Goal: Check status: Check status

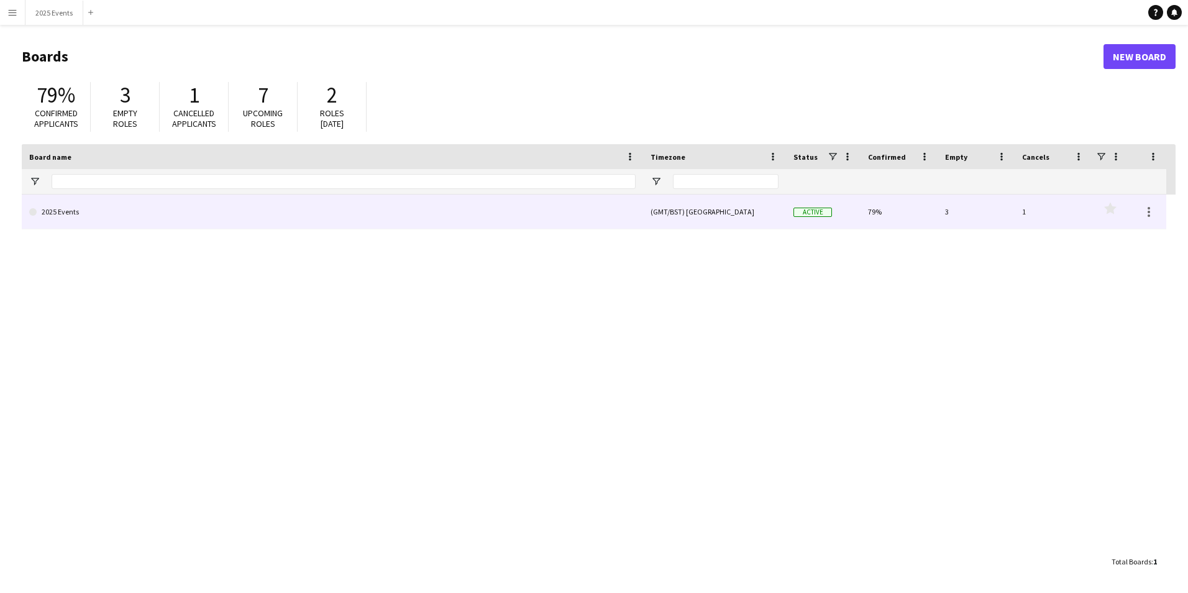
click at [76, 210] on link "2025 Events" at bounding box center [332, 212] width 607 height 35
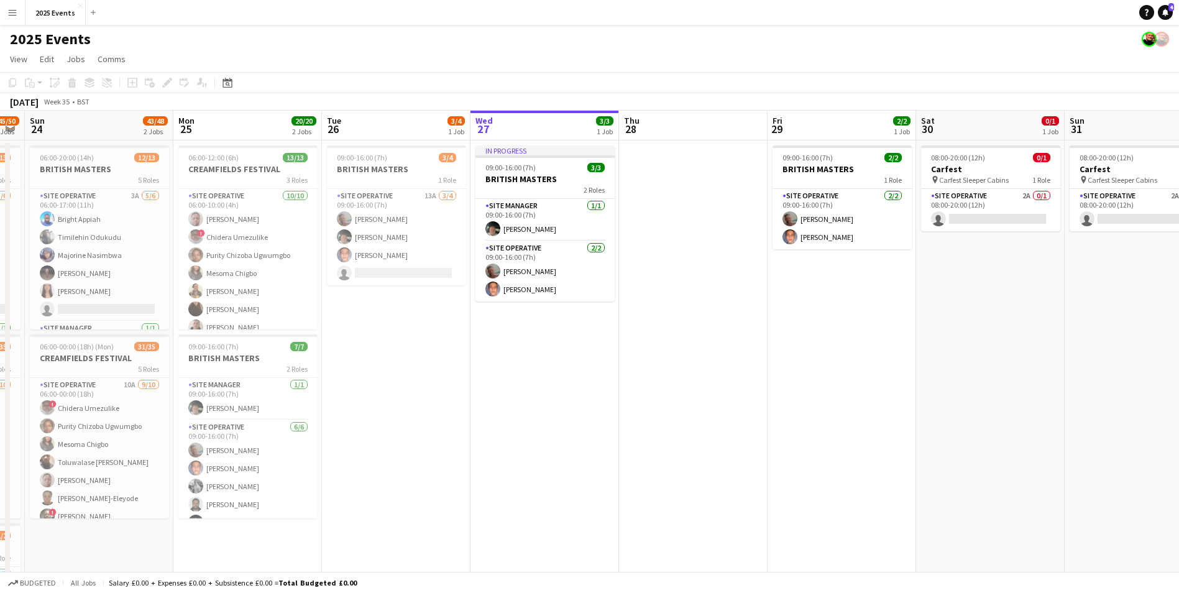
scroll to position [0, 272]
drag, startPoint x: 215, startPoint y: 385, endPoint x: 538, endPoint y: 388, distance: 322.6
click at [538, 388] on app-calendar-viewport "Fri 22 44/50 3 Jobs Sat 23 45/50 3 Jobs Sun 24 43/48 2 Jobs Mon 25 20/20 2 Jobs…" at bounding box center [589, 382] width 1179 height 543
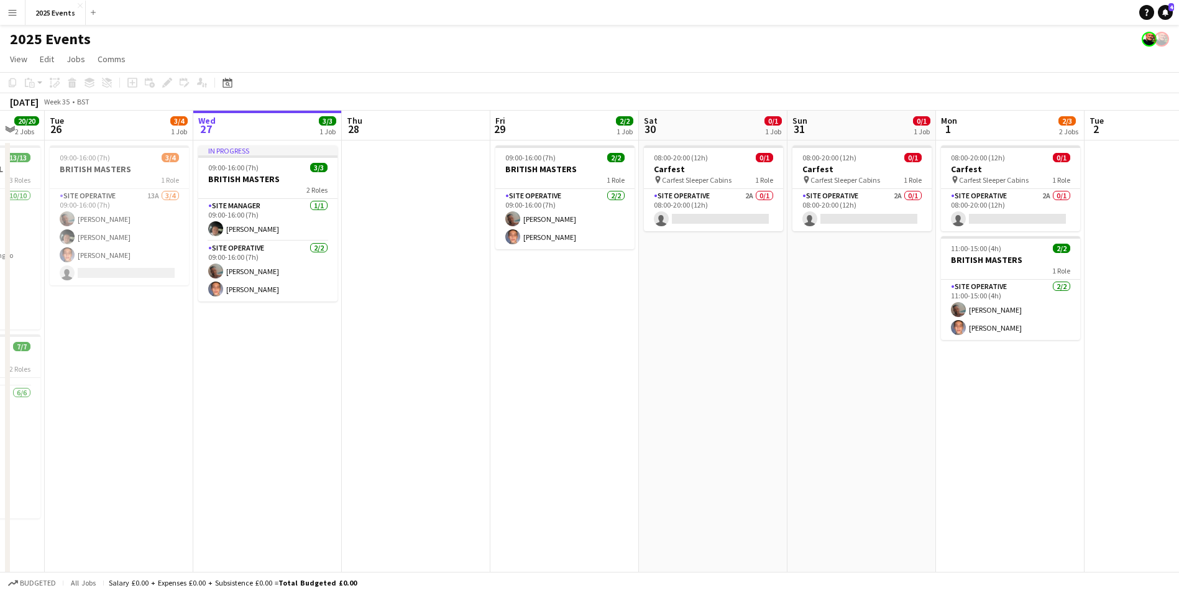
scroll to position [0, 406]
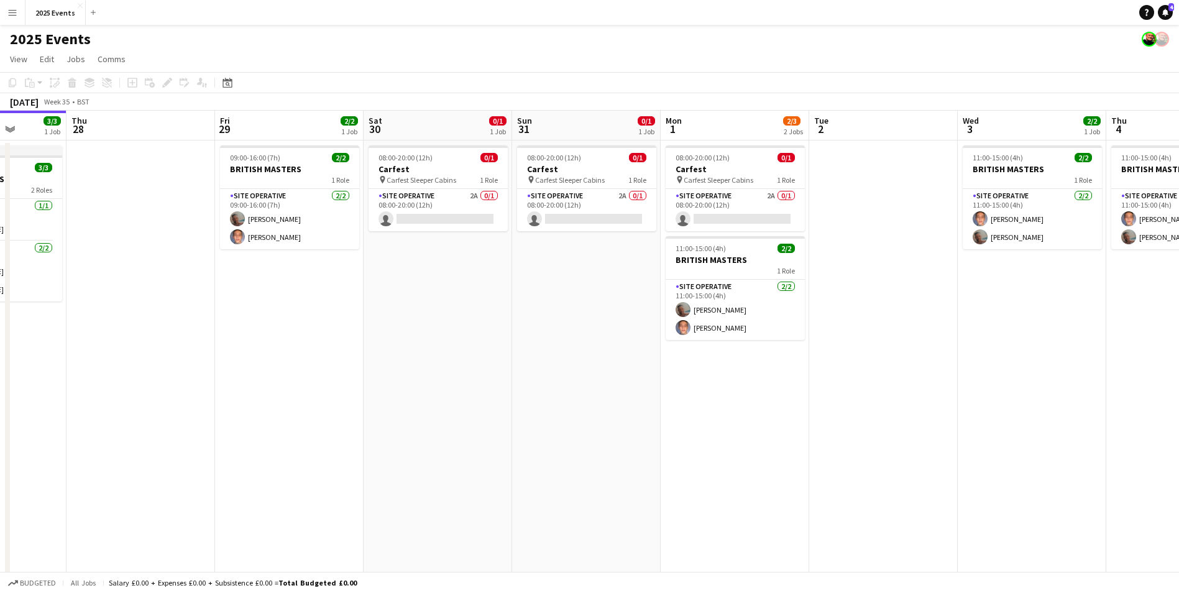
drag, startPoint x: 1073, startPoint y: 409, endPoint x: 520, endPoint y: 441, distance: 554.1
click at [520, 441] on app-calendar-viewport "Mon 25 20/20 2 Jobs Tue 26 3/4 1 Job Wed 27 3/3 1 Job Thu 28 Fri 29 2/2 1 Job S…" at bounding box center [589, 382] width 1179 height 543
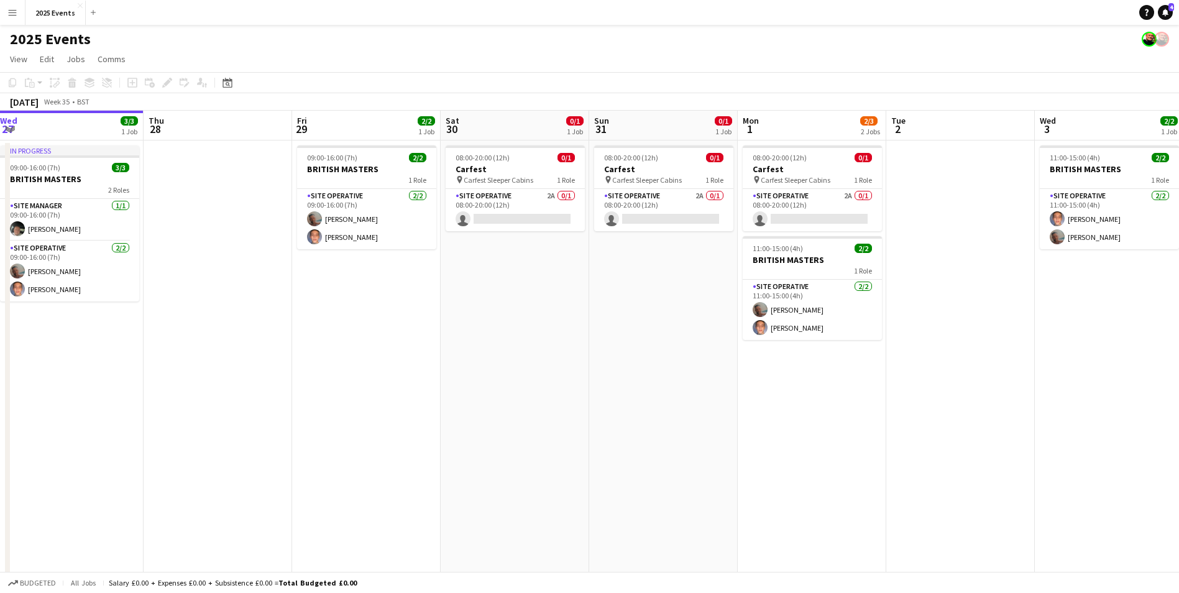
drag, startPoint x: 958, startPoint y: 434, endPoint x: 765, endPoint y: 444, distance: 193.5
click at [1033, 444] on app-calendar-viewport "Mon 25 20/20 2 Jobs Tue 26 3/4 1 Job Wed 27 3/3 1 Job Thu 28 Fri 29 2/2 1 Job S…" at bounding box center [589, 382] width 1179 height 543
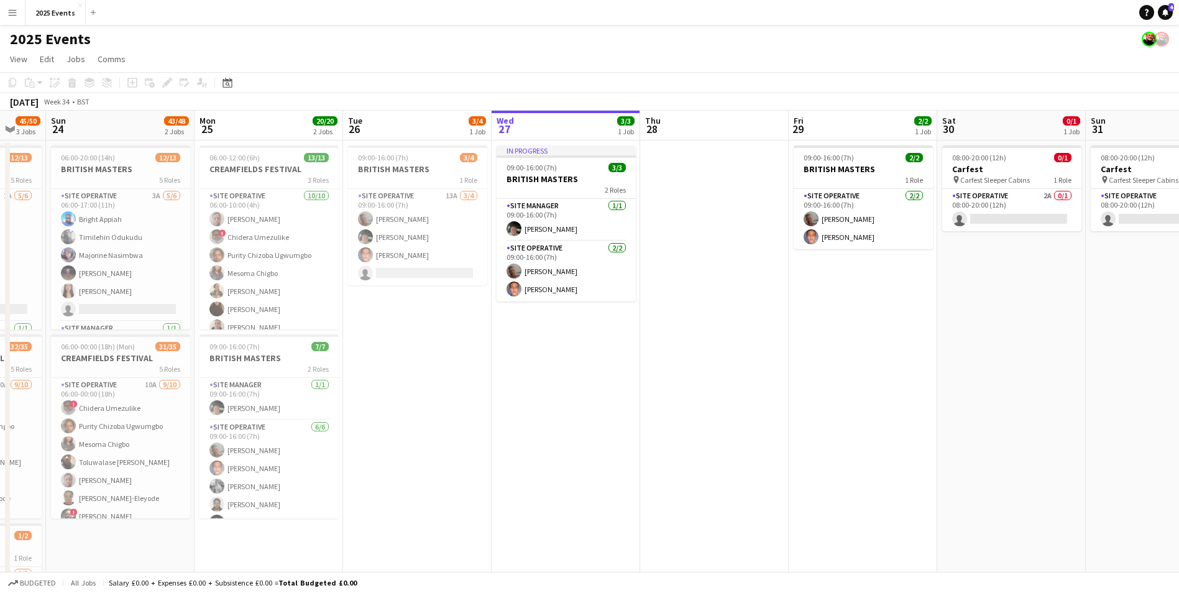
drag, startPoint x: 425, startPoint y: 433, endPoint x: 924, endPoint y: 431, distance: 499.1
click at [924, 431] on app-calendar-viewport "Fri 22 44/50 3 Jobs Sat 23 45/50 3 Jobs Sun 24 43/48 2 Jobs Mon 25 20/20 2 Jobs…" at bounding box center [589, 382] width 1179 height 543
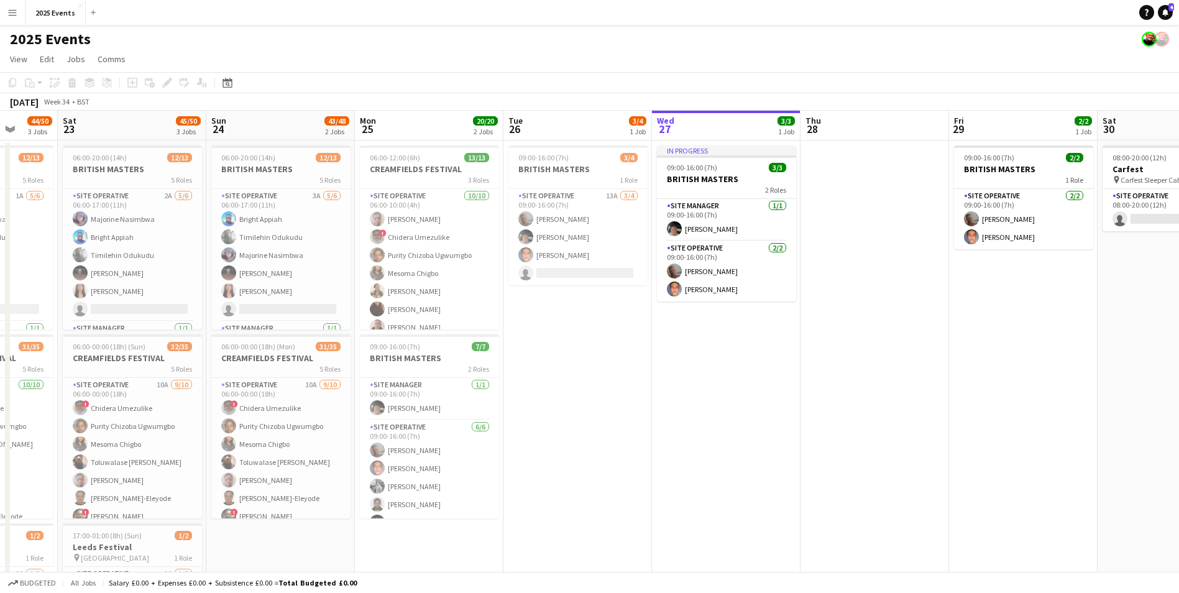
scroll to position [0, 379]
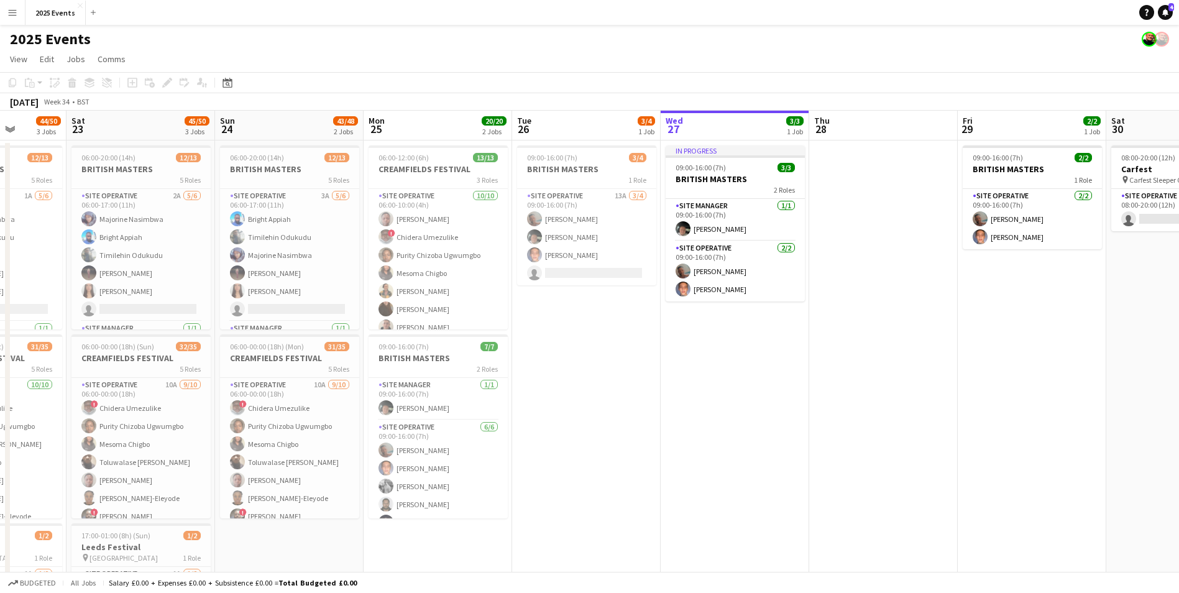
drag, startPoint x: 504, startPoint y: 443, endPoint x: 673, endPoint y: 433, distance: 169.4
click at [673, 433] on app-calendar-viewport "Wed 20 12/13 1 Job Thu 21 34/39 2 Jobs Fri 22 44/50 3 Jobs Sat 23 45/50 3 Jobs …" at bounding box center [589, 382] width 1179 height 543
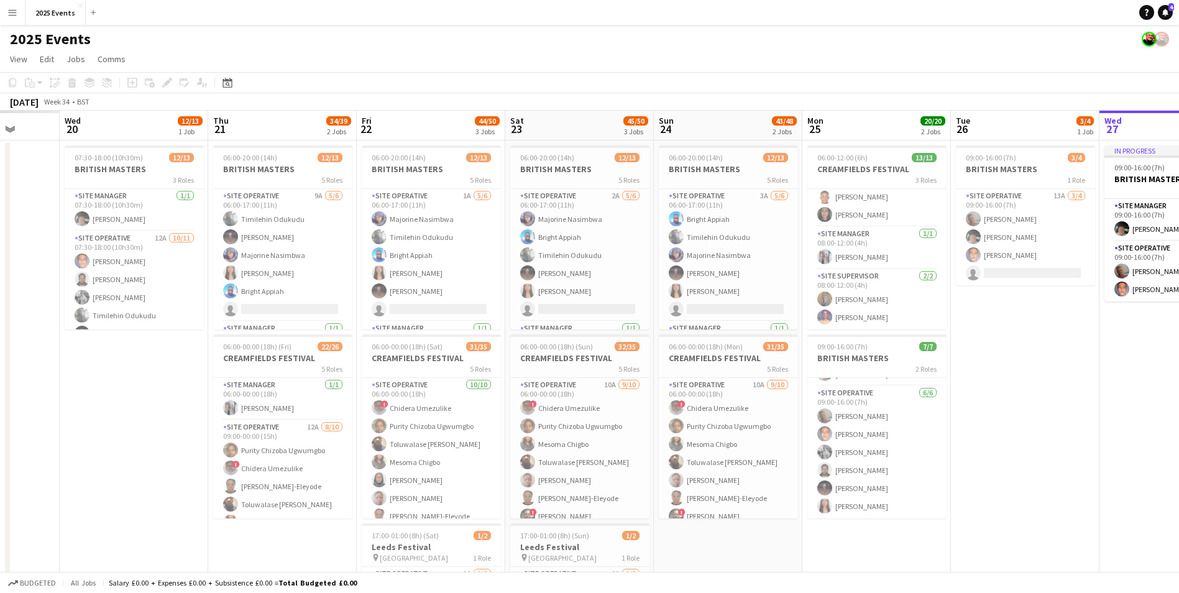
scroll to position [0, 362]
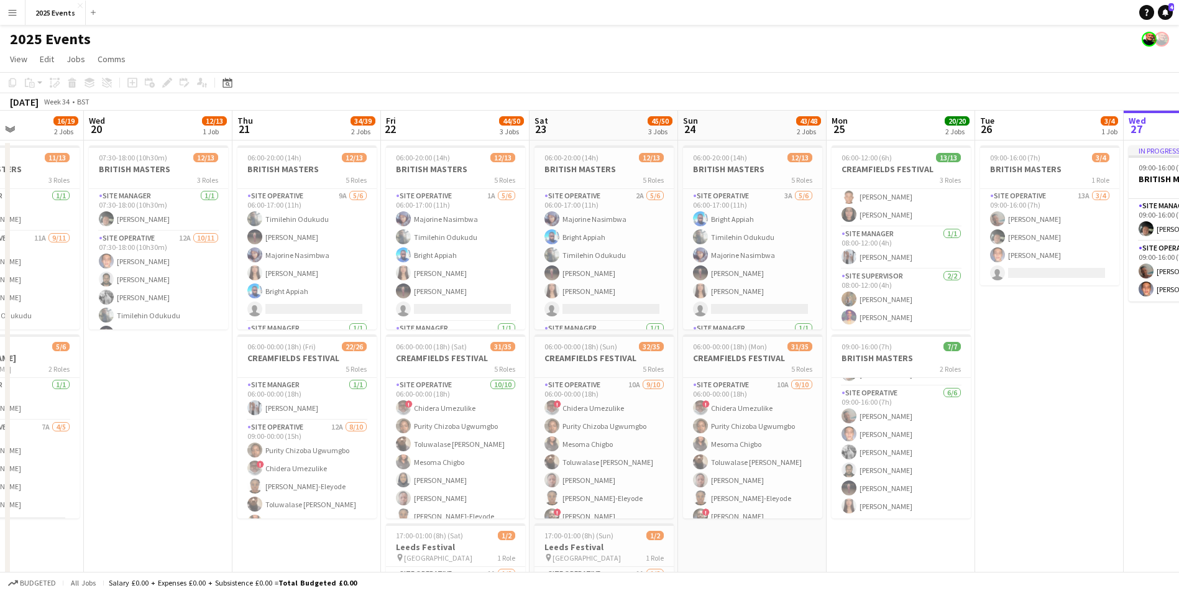
drag, startPoint x: 635, startPoint y: 493, endPoint x: 1098, endPoint y: 474, distance: 463.4
click at [1098, 474] on app-calendar-viewport "Sun 17 19/20 3 Jobs Mon 18 20/27 3 Jobs Tue 19 16/19 2 Jobs Wed 20 12/13 1 Job …" at bounding box center [589, 422] width 1179 height 622
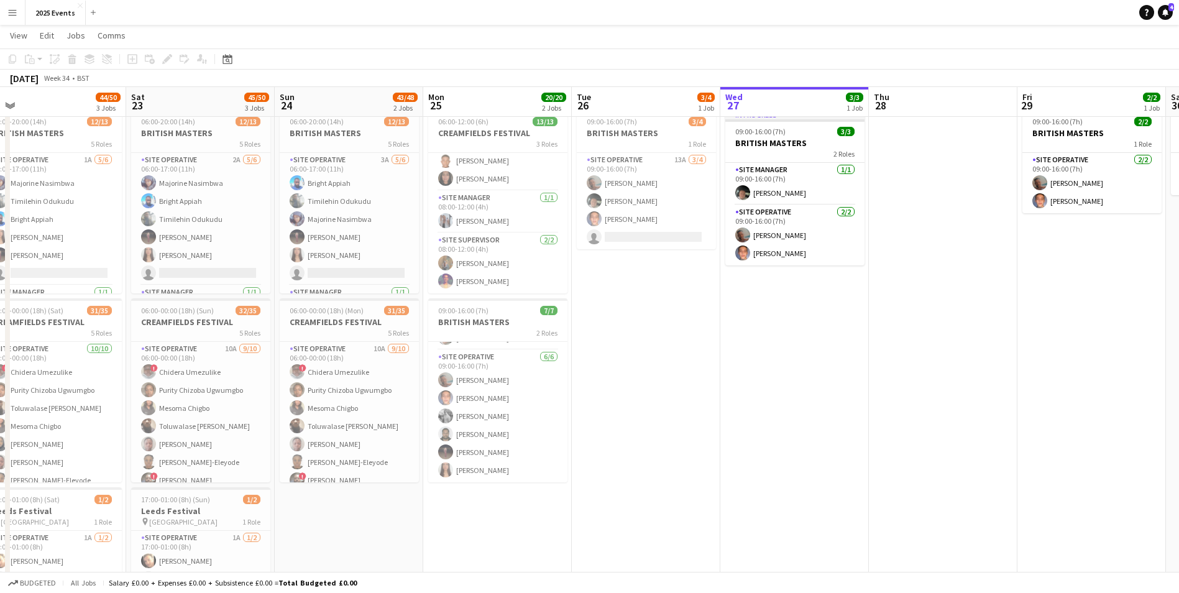
scroll to position [0, 469]
drag, startPoint x: 1045, startPoint y: 509, endPoint x: 641, endPoint y: 521, distance: 404.2
click at [641, 521] on app-calendar-viewport "Tue 19 16/19 2 Jobs Wed 20 12/13 1 Job Thu 21 34/39 2 Jobs Fri 22 44/50 3 Jobs …" at bounding box center [589, 355] width 1179 height 682
